Goal: Book appointment/travel/reservation

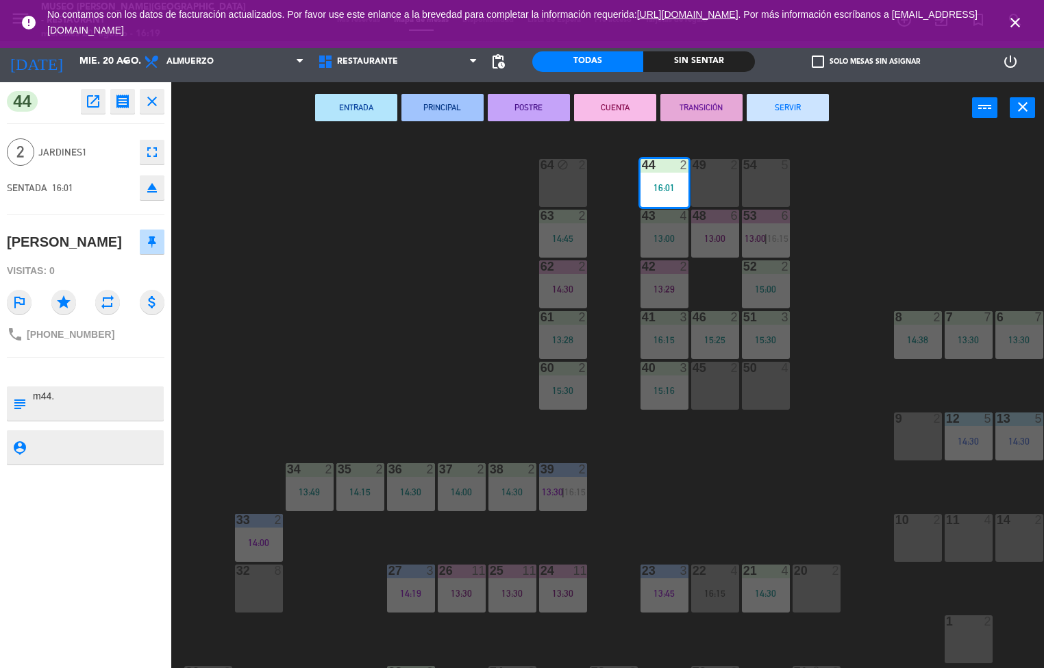
scroll to position [1, 0]
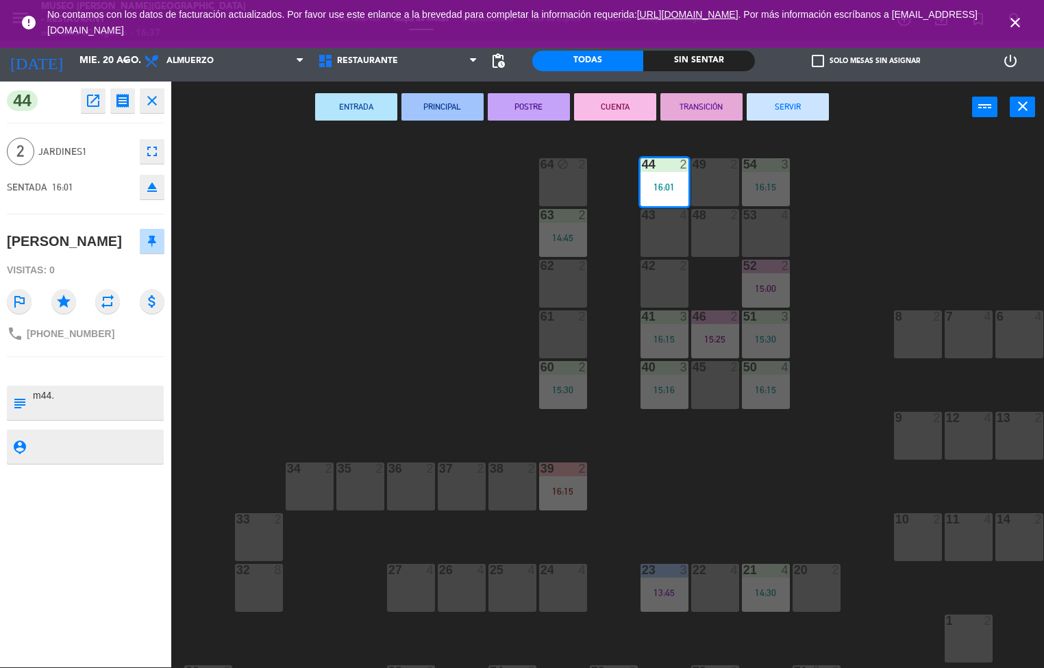
click at [301, 243] on div "44 2 16:01 49 2 54 3 16:15 64 block 2 48 2 53 4 63 2 14:45 43 4 62 2 42 2 52 2 …" at bounding box center [613, 401] width 863 height 534
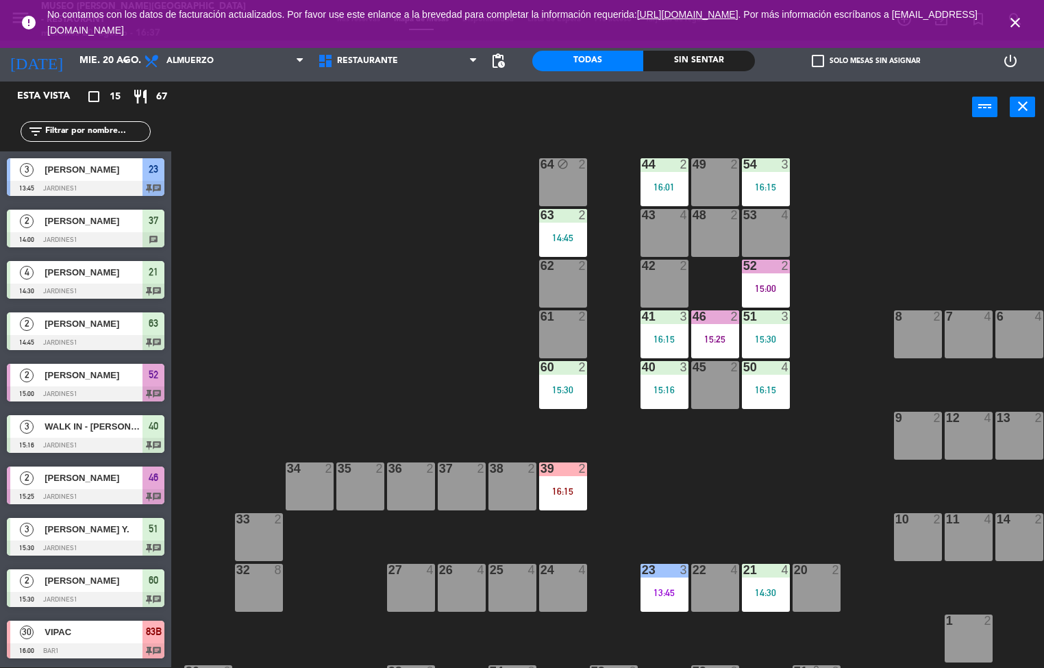
scroll to position [18, 0]
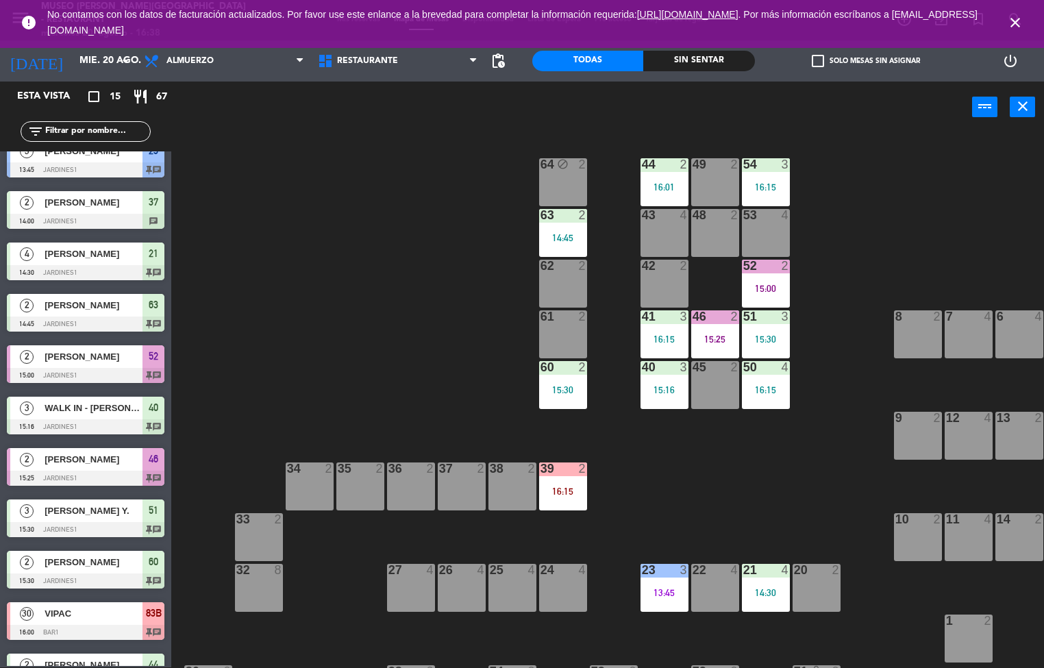
click at [654, 162] on div at bounding box center [664, 164] width 23 height 12
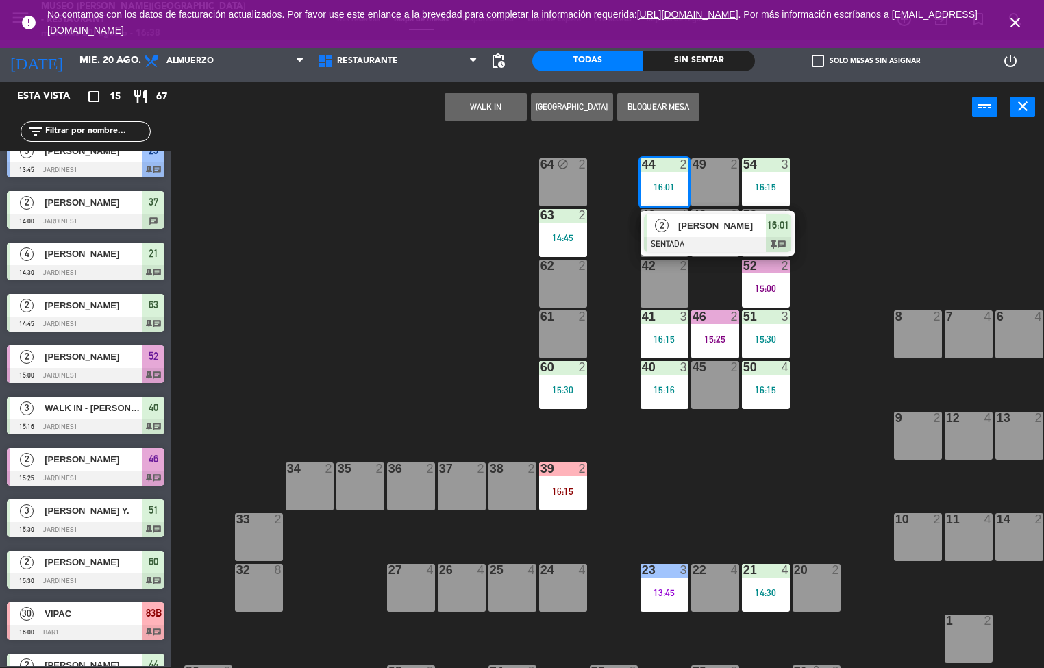
click at [679, 231] on span "[PERSON_NAME]" at bounding box center [722, 226] width 88 height 14
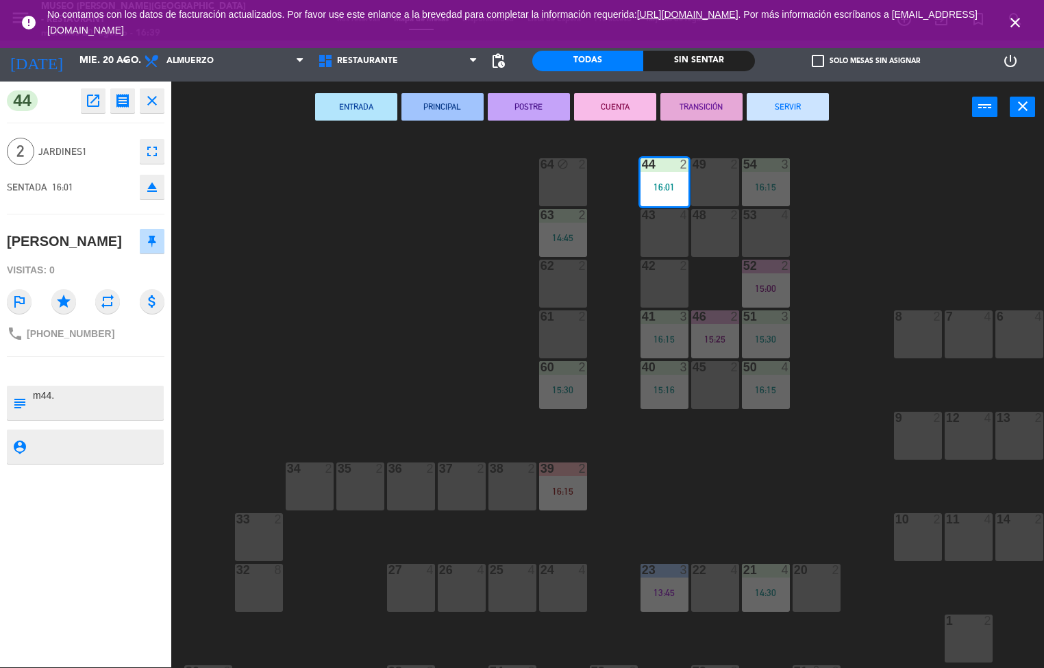
click at [328, 395] on div "44 2 16:01 49 2 54 3 16:15 64 block 2 48 2 53 4 63 2 14:45 43 4 62 2 42 2 52 2 …" at bounding box center [613, 401] width 863 height 534
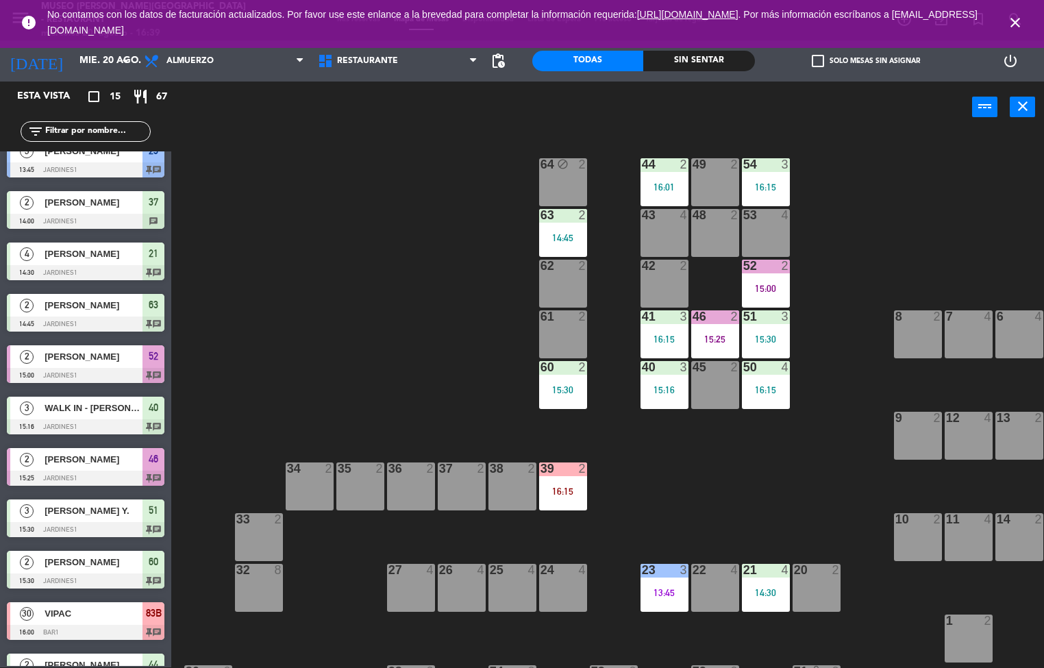
click at [642, 212] on div "43" at bounding box center [642, 215] width 1 height 12
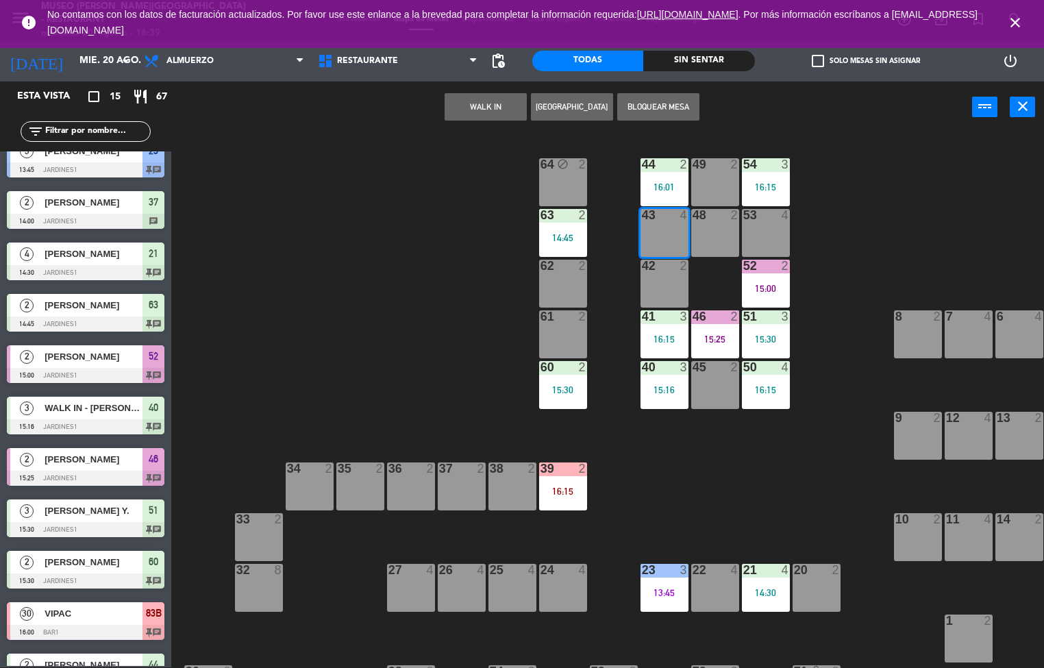
click at [380, 236] on div "44 2 16:01 49 2 54 3 16:15 64 block 2 48 2 53 4 63 2 14:45 43 4 62 2 42 2 52 2 …" at bounding box center [613, 401] width 863 height 534
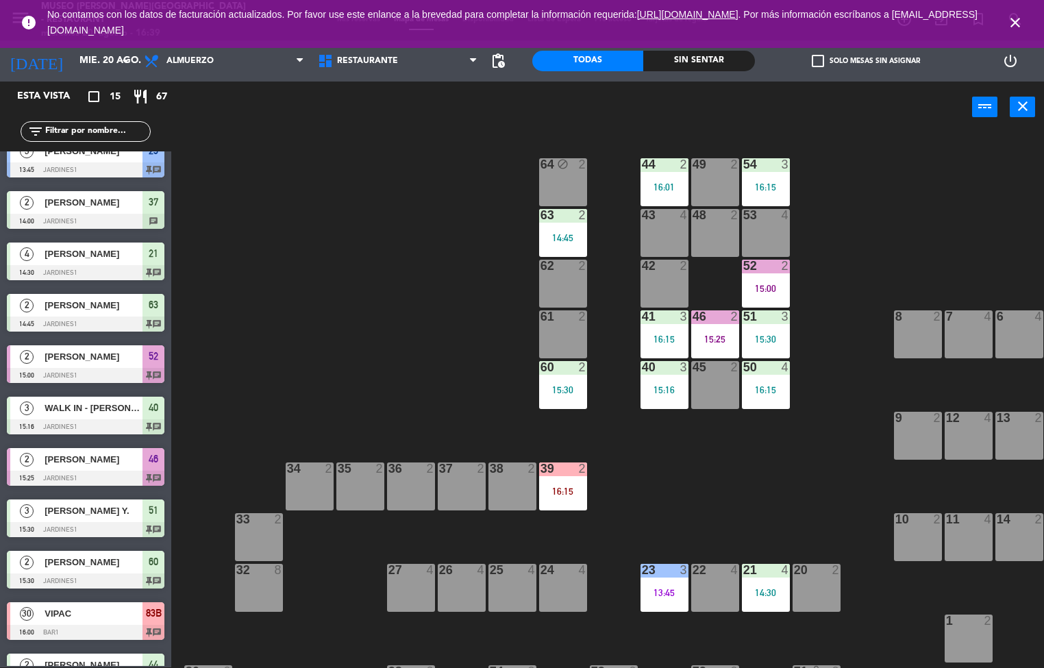
click at [683, 64] on div "Sin sentar" at bounding box center [698, 61] width 111 height 21
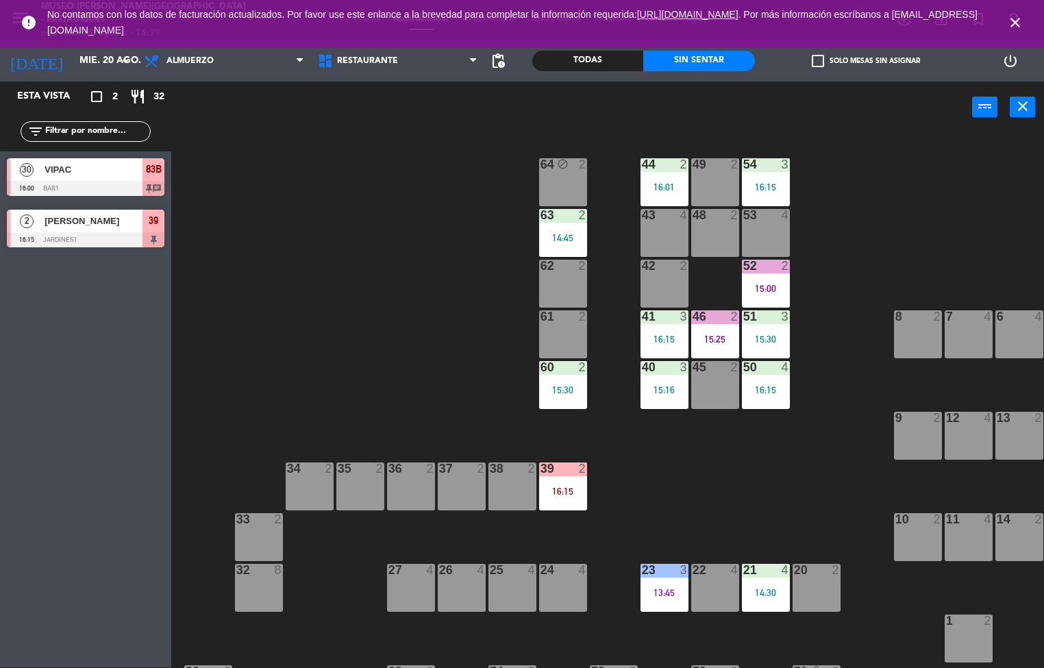
click at [654, 190] on div "16:01" at bounding box center [665, 187] width 48 height 10
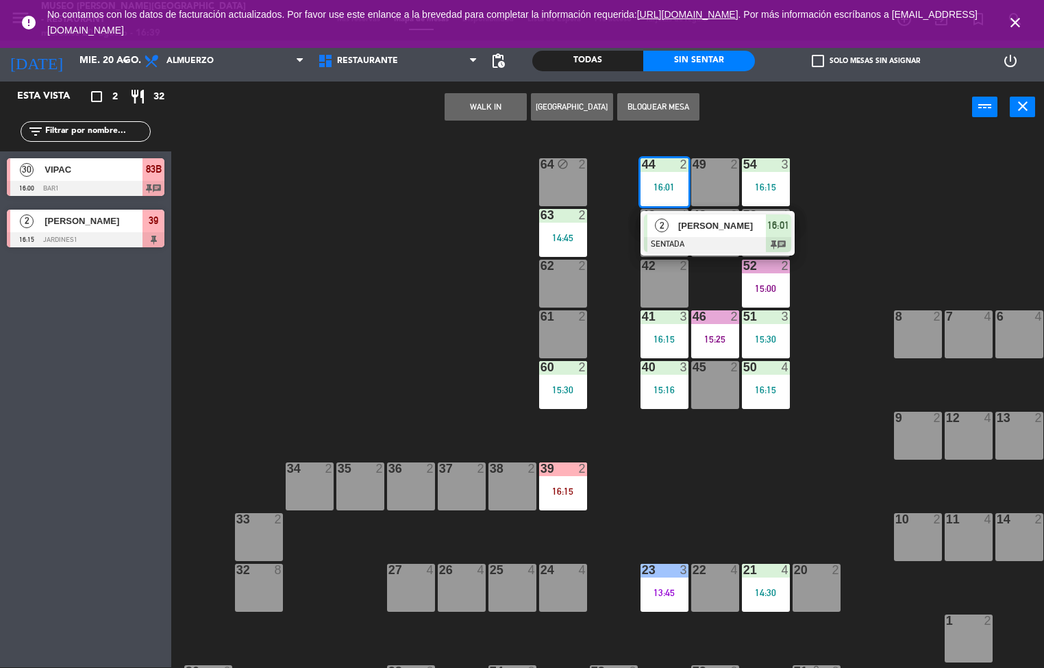
click at [685, 227] on span "[PERSON_NAME]" at bounding box center [722, 226] width 88 height 14
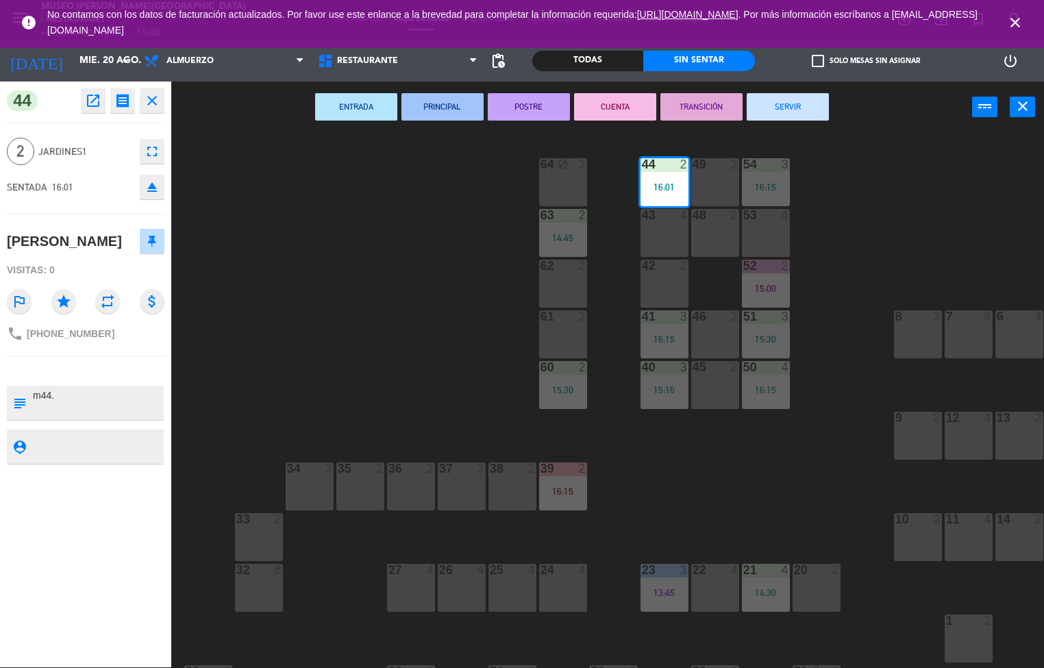
click at [454, 280] on div "44 2 16:01 49 2 54 3 16:15 64 block 2 48 2 53 4 63 2 14:45 43 4 62 2 42 2 52 2 …" at bounding box center [613, 401] width 863 height 534
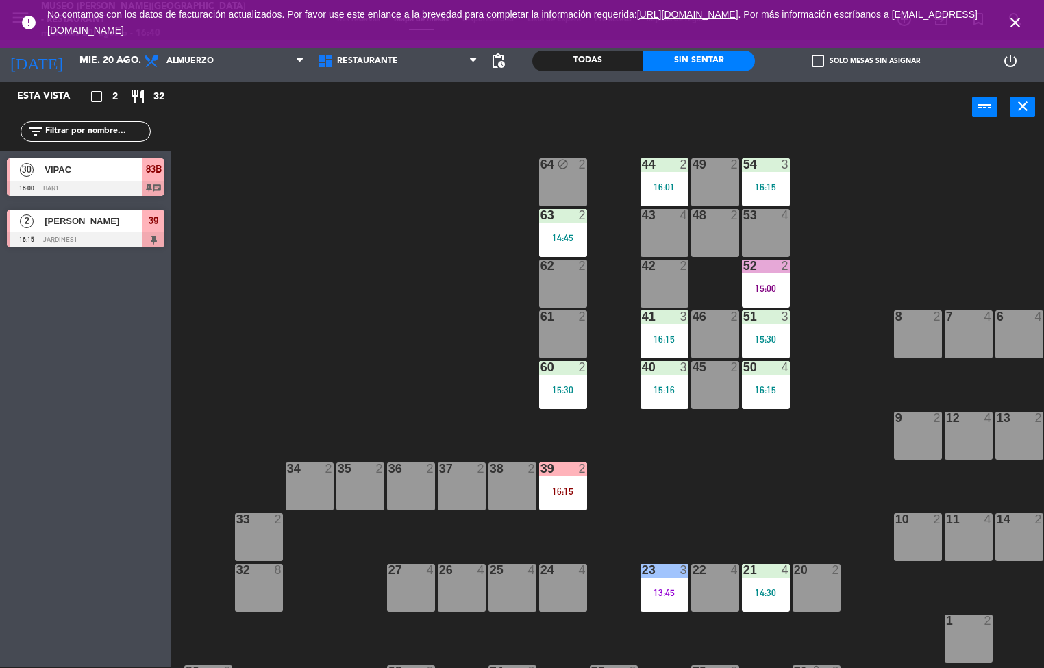
click at [573, 236] on div "14:45" at bounding box center [563, 238] width 48 height 10
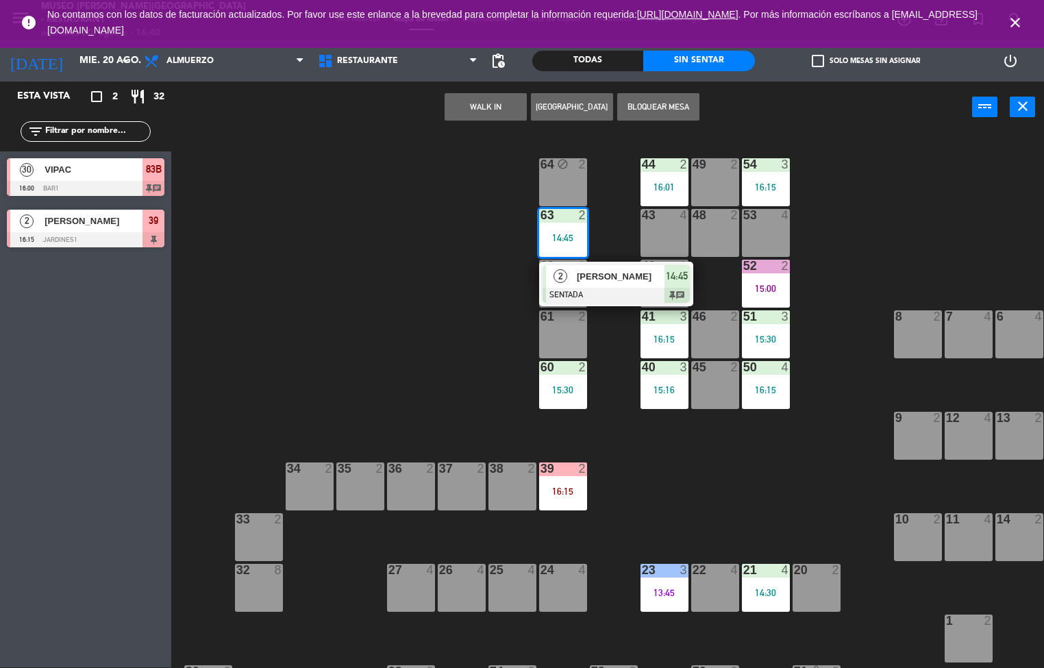
click at [570, 291] on div at bounding box center [616, 295] width 147 height 15
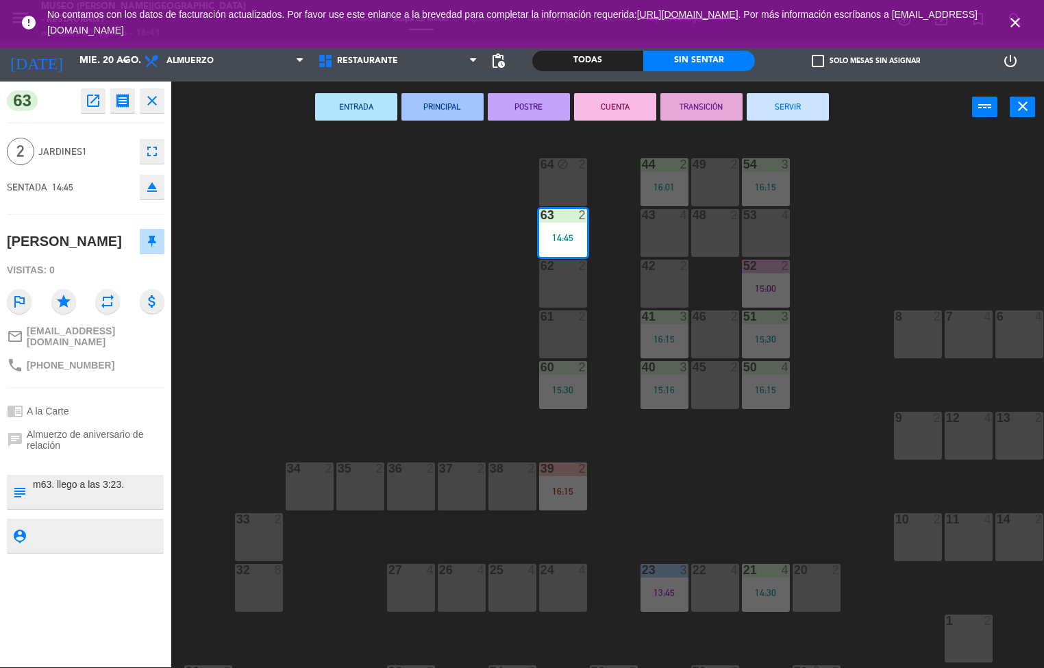
click at [337, 334] on div "44 2 16:01 49 2 54 3 16:15 64 block 2 48 2 53 4 63 2 14:45 43 4 62 2 42 2 52 2 …" at bounding box center [613, 401] width 863 height 534
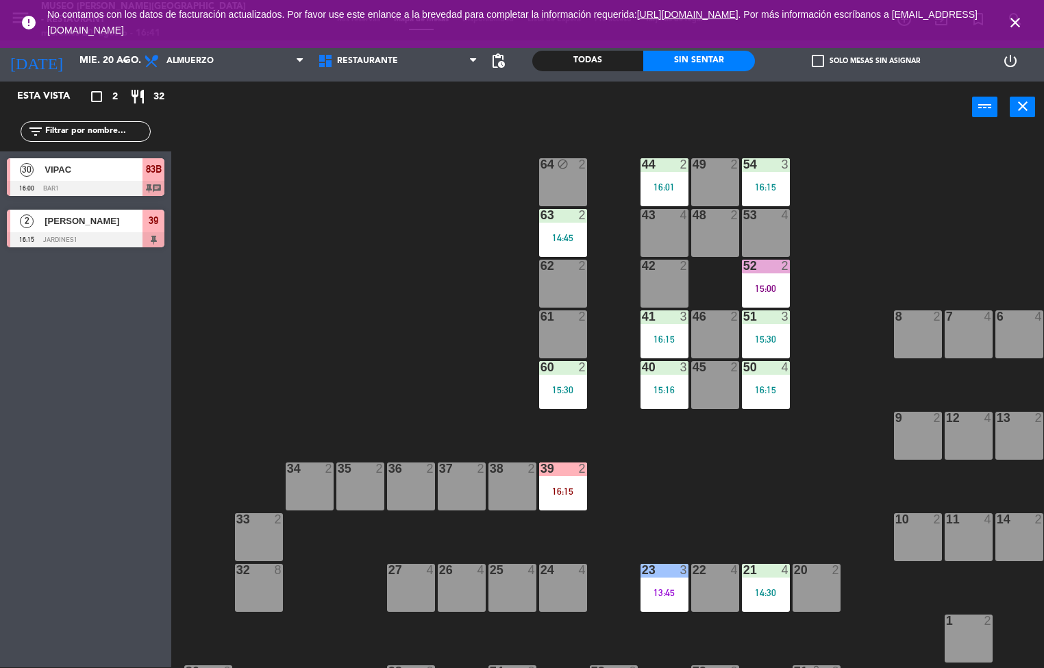
click at [366, 333] on div "44 2 16:01 49 2 54 3 16:15 64 block 2 48 2 53 4 63 2 14:45 43 4 62 2 42 2 52 2 …" at bounding box center [613, 401] width 863 height 534
click at [541, 218] on div "63" at bounding box center [541, 215] width 1 height 12
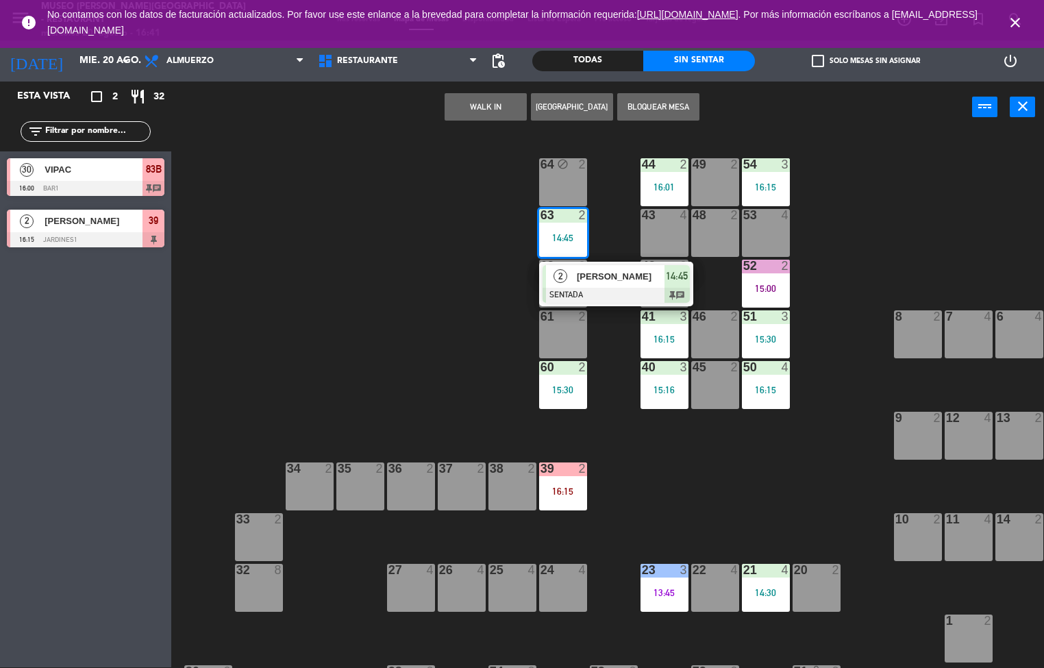
click at [590, 290] on div at bounding box center [616, 295] width 147 height 15
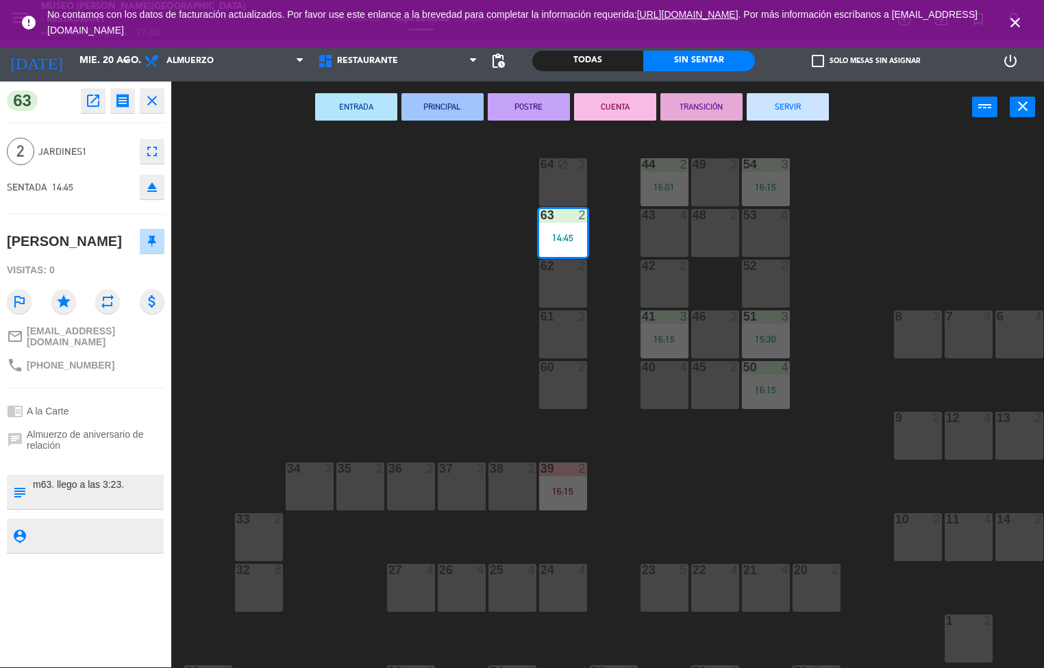
click at [391, 356] on div "44 2 16:01 49 2 54 3 16:15 64 block 2 48 2 53 4 63 2 14:45 43 4 62 2 42 2 52 2 …" at bounding box center [613, 401] width 863 height 534
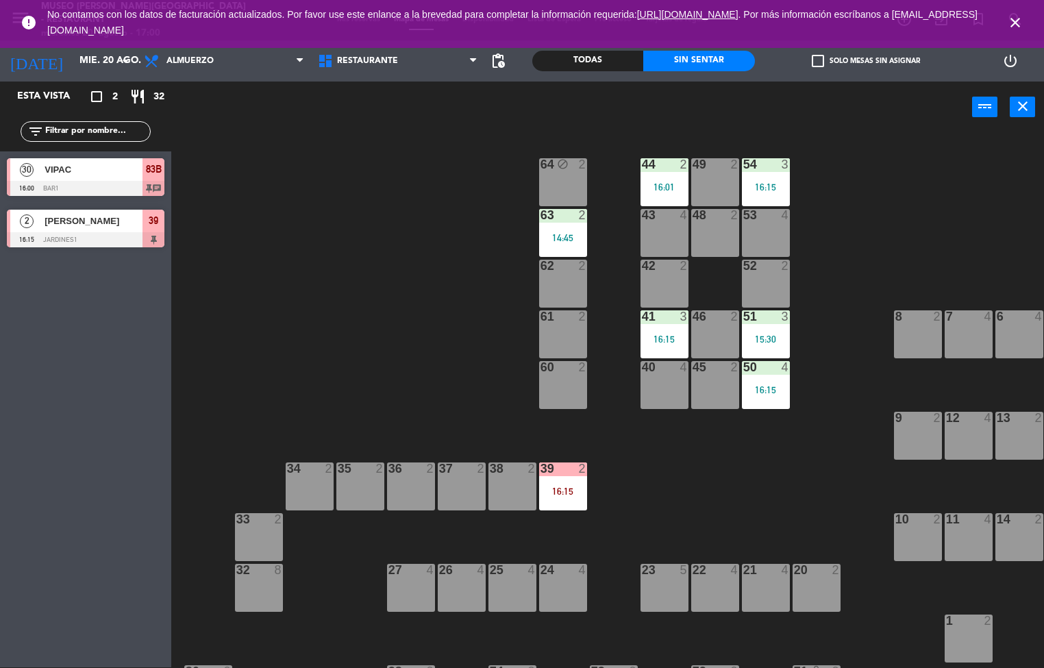
click at [219, 101] on div "power_input close" at bounding box center [571, 108] width 801 height 52
click at [237, 71] on span "Almuerzo" at bounding box center [224, 61] width 174 height 30
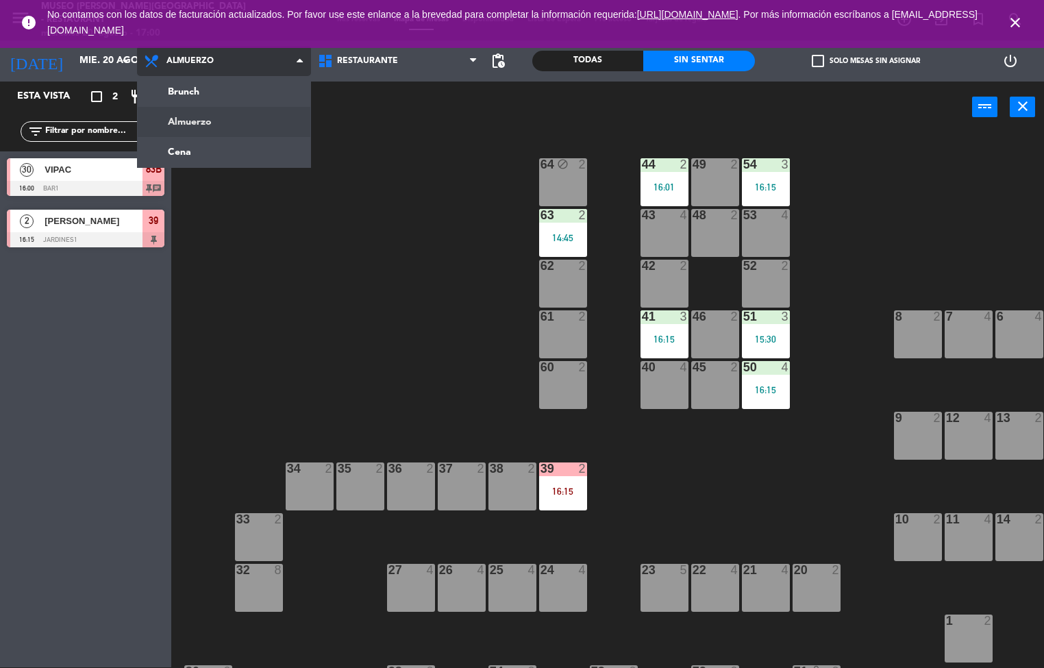
click at [212, 162] on ng-component "menu [GEOGRAPHIC_DATA][PERSON_NAME] - Restaurant [DATE] 20. agosto - 17:00 Mis …" at bounding box center [522, 333] width 1044 height 669
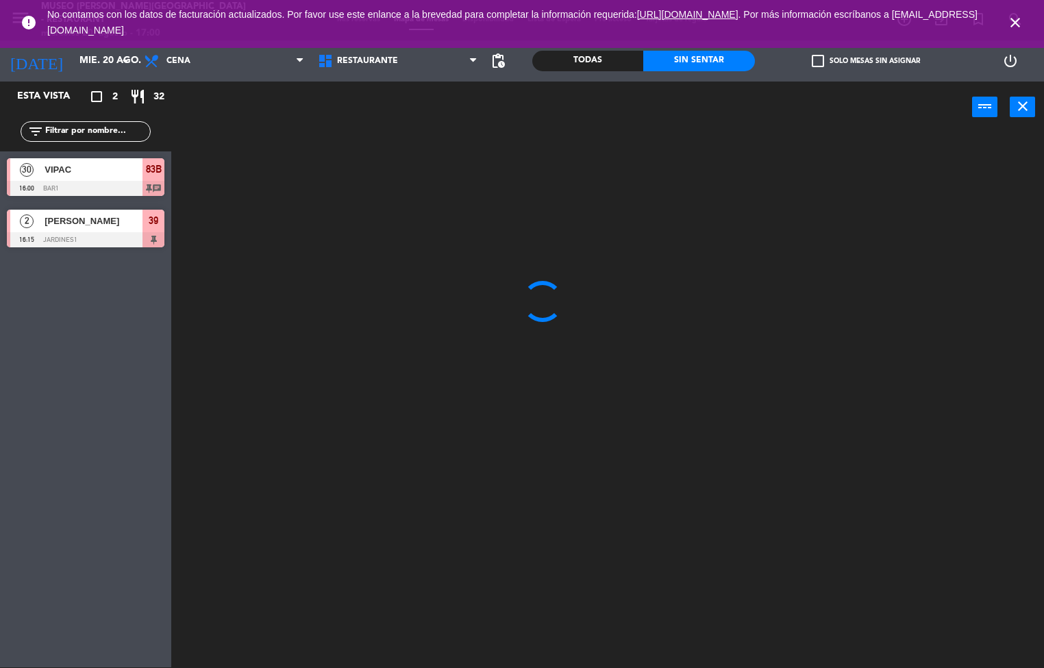
click at [1011, 19] on icon "close" at bounding box center [1015, 22] width 16 height 16
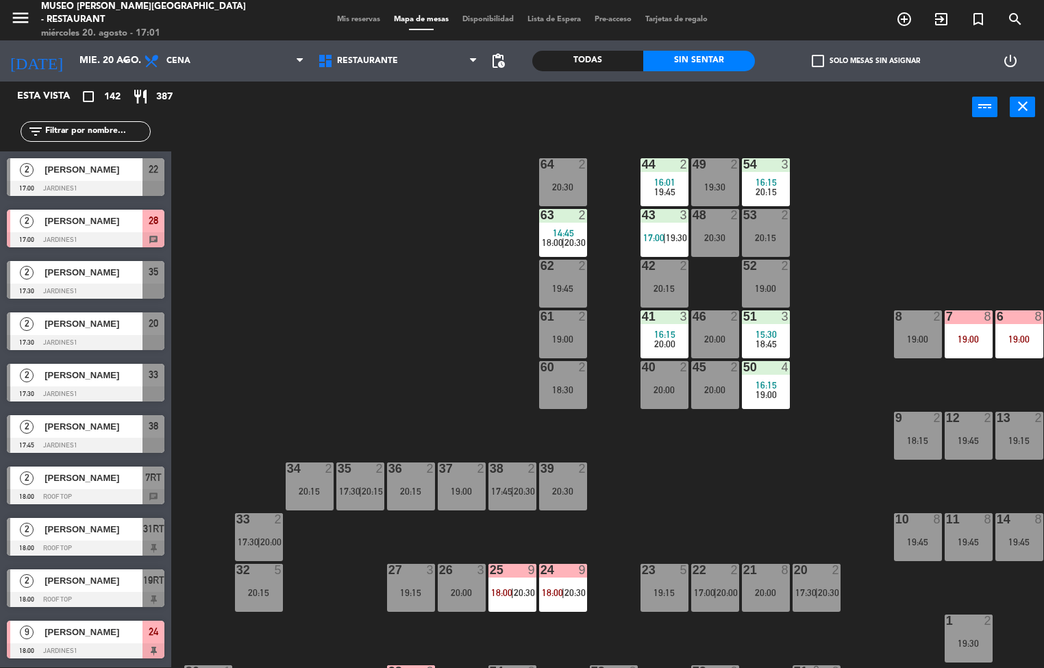
click at [498, 60] on span "pending_actions" at bounding box center [498, 61] width 16 height 16
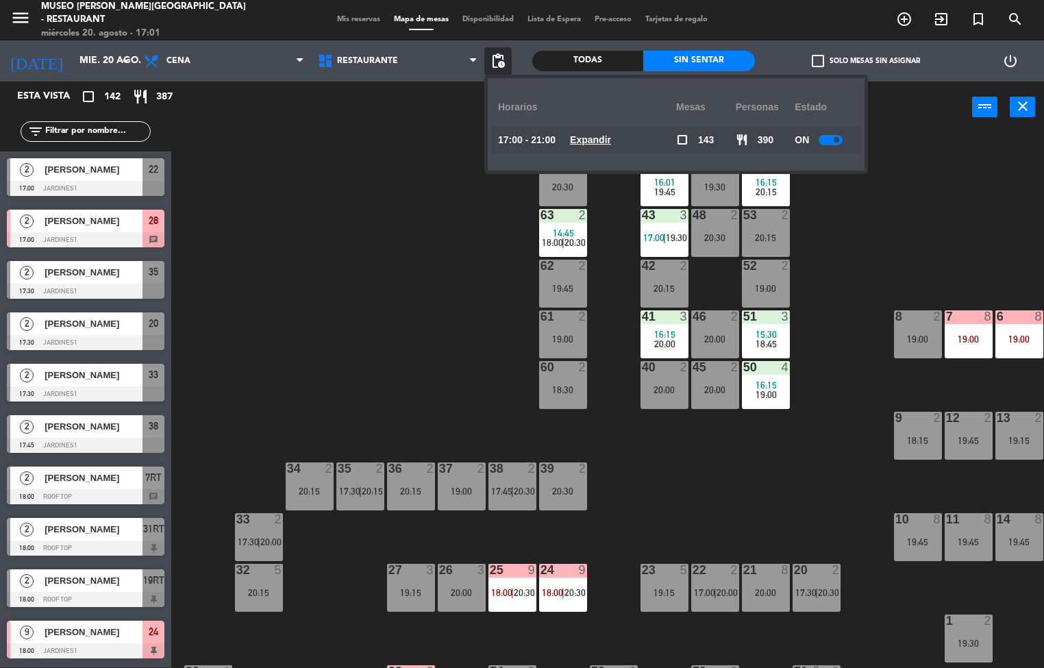
click at [597, 138] on u "Expandir" at bounding box center [590, 139] width 41 height 11
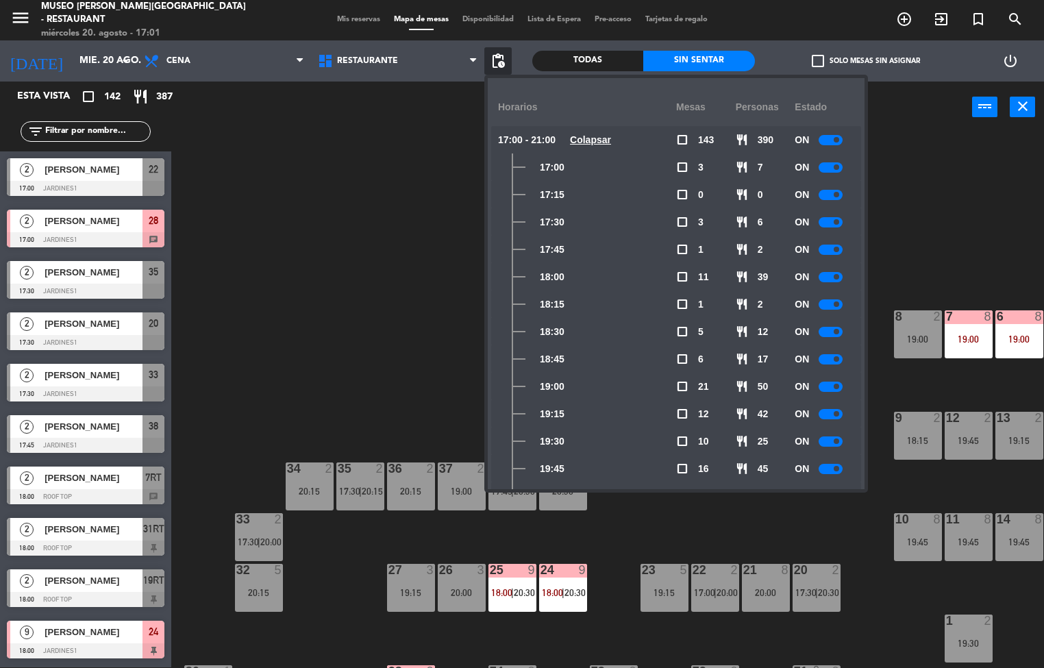
scroll to position [147, 0]
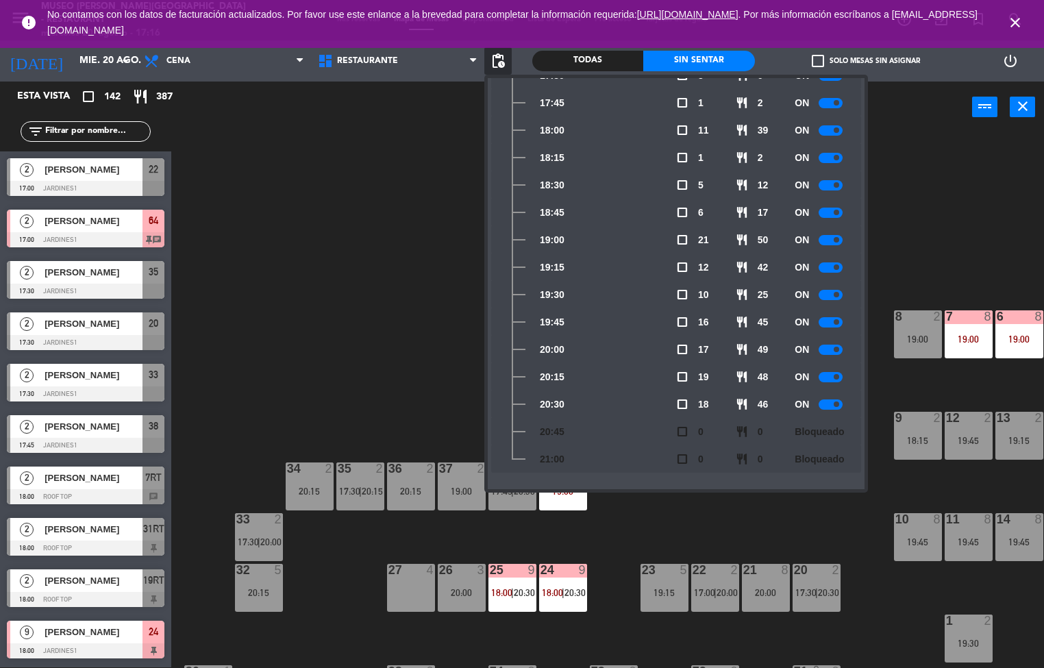
click at [358, 329] on div "44 2 16:01 19:45 49 2 19:30 54 3 16:15 20:15 64 2 17:00 | 20:30 48 2 20:30 53 2…" at bounding box center [613, 401] width 863 height 534
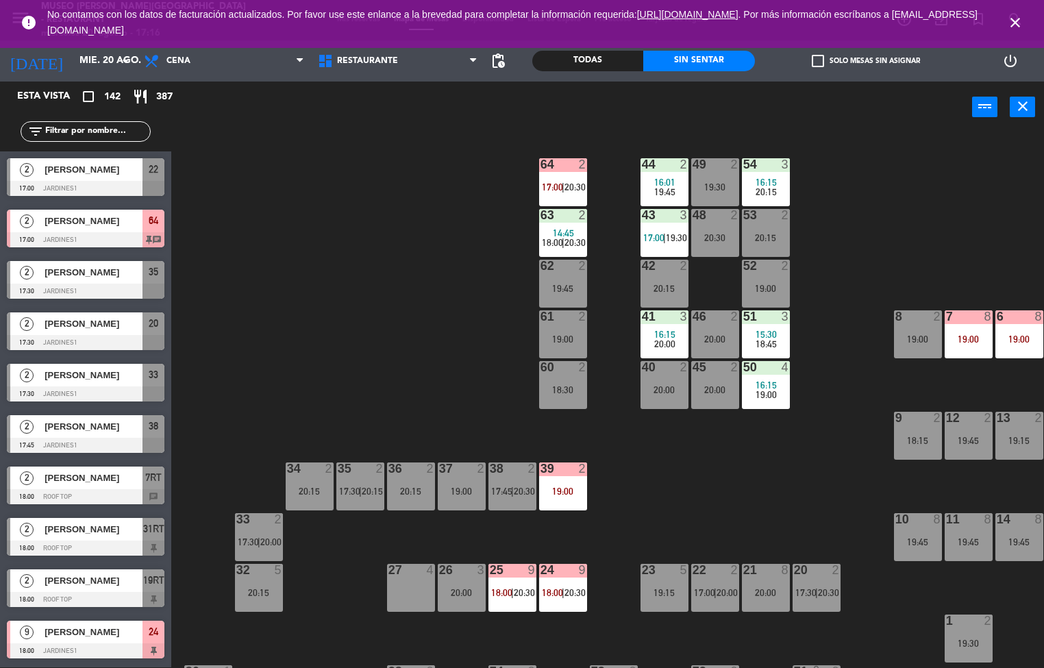
click at [566, 480] on div "39 2 19:00" at bounding box center [563, 486] width 48 height 48
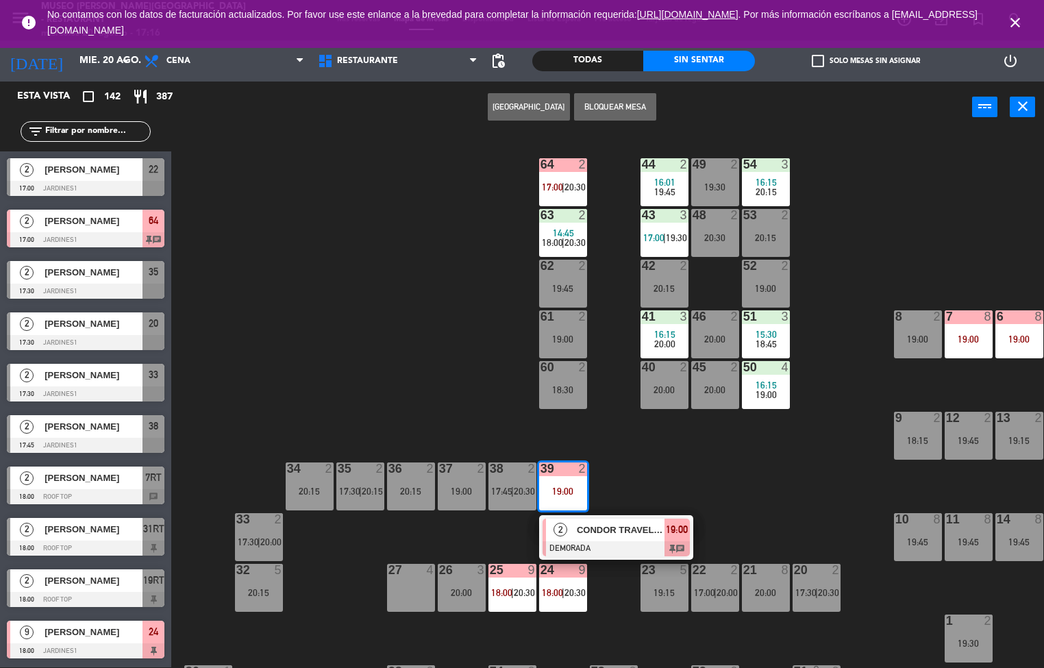
click at [558, 529] on span "2" at bounding box center [561, 530] width 14 height 14
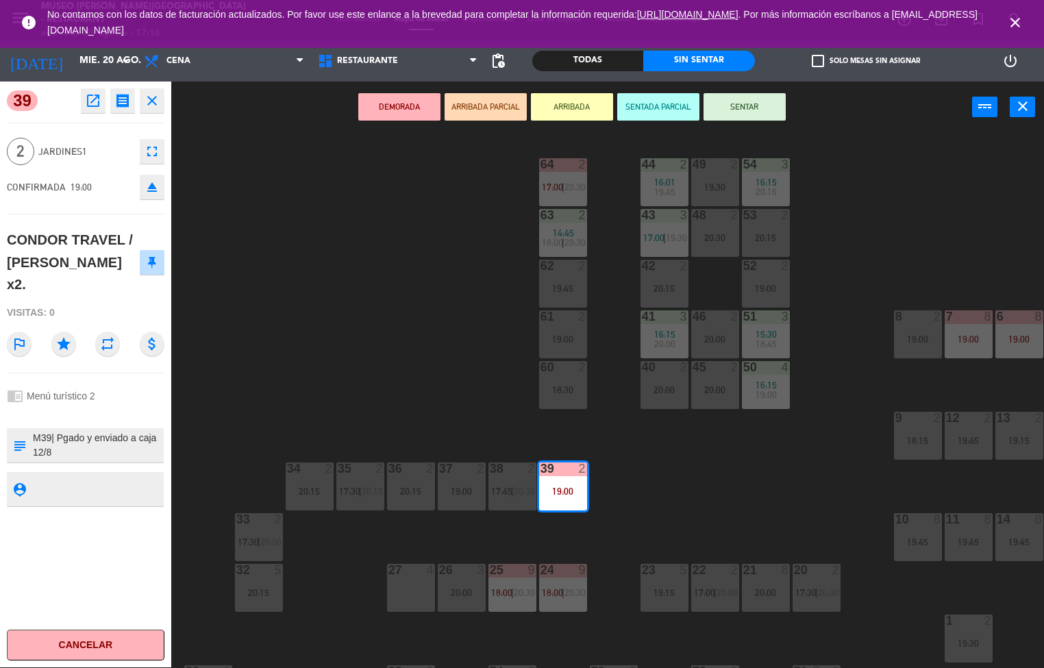
click at [95, 101] on icon "open_in_new" at bounding box center [93, 100] width 16 height 16
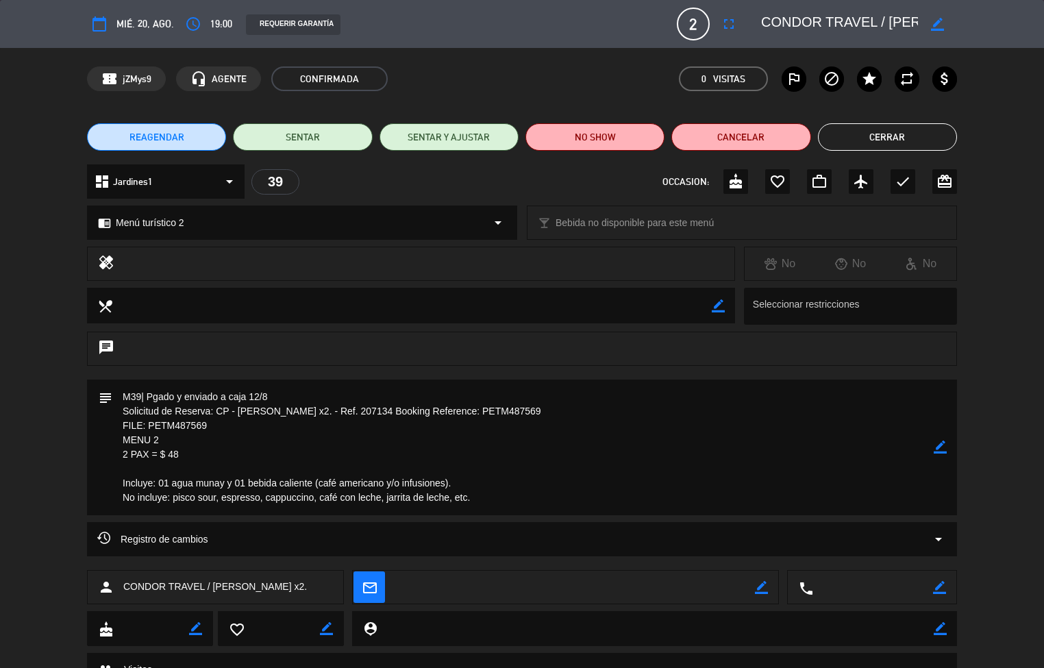
click at [902, 140] on button "Cerrar" at bounding box center [887, 136] width 139 height 27
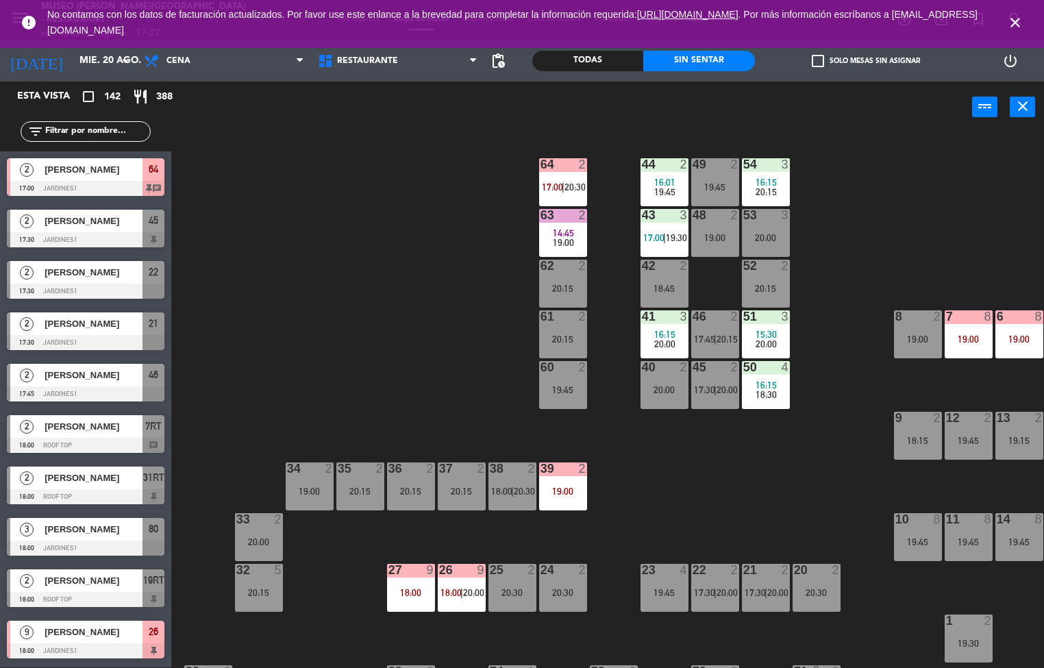
scroll to position [1, 0]
click at [255, 51] on span "Cena" at bounding box center [224, 61] width 174 height 30
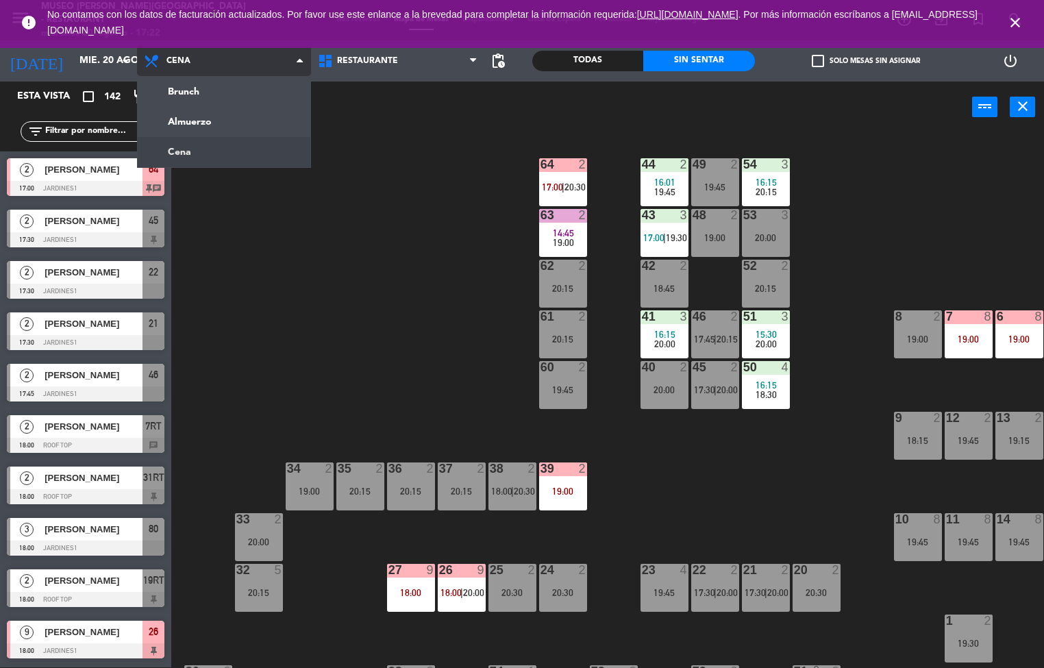
click at [254, 109] on ng-component "menu [GEOGRAPHIC_DATA][PERSON_NAME] - Restaurant [DATE] 20. agosto - 17:22 Mis …" at bounding box center [522, 333] width 1044 height 669
click at [271, 69] on span "Cena" at bounding box center [224, 61] width 174 height 30
click at [214, 163] on ng-component "menu [GEOGRAPHIC_DATA][PERSON_NAME] - Restaurant [DATE] 20. agosto - 17:22 Mis …" at bounding box center [522, 333] width 1044 height 669
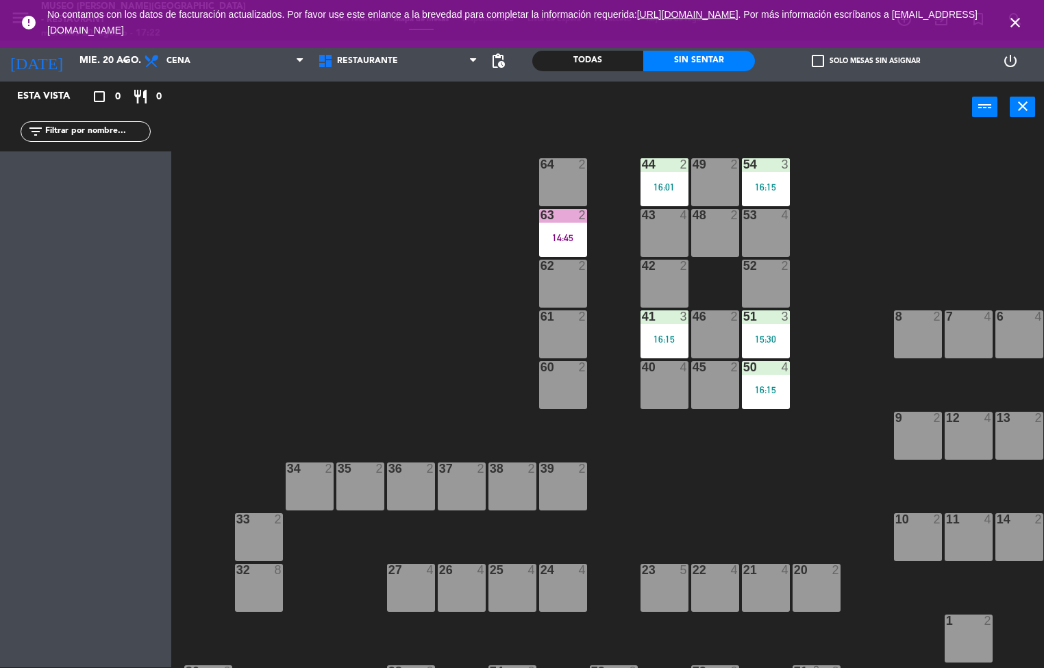
click at [1016, 21] on icon "close" at bounding box center [1015, 22] width 16 height 16
